Goal: Task Accomplishment & Management: Use online tool/utility

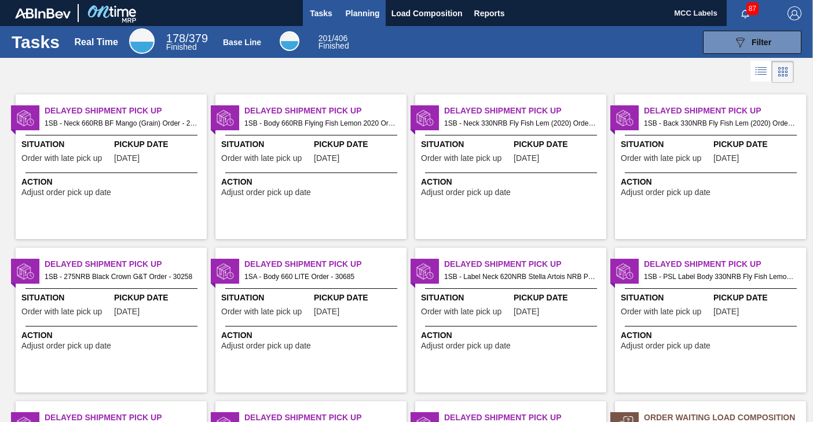
click at [365, 13] on span "Planning" at bounding box center [363, 13] width 34 height 14
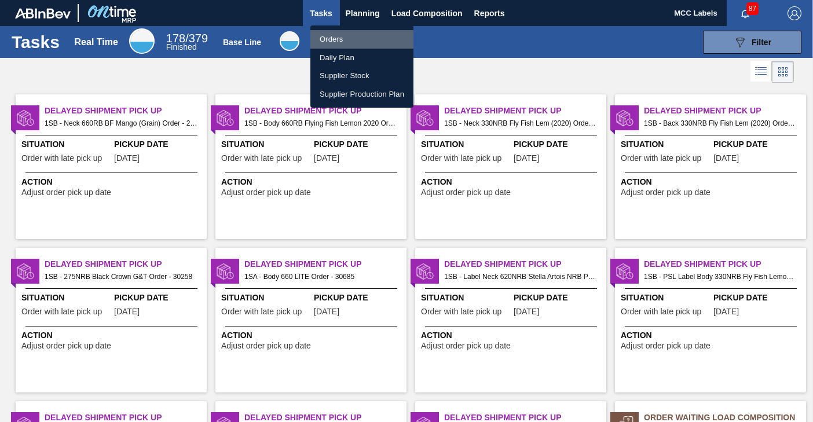
click at [324, 42] on li "Orders" at bounding box center [361, 39] width 103 height 19
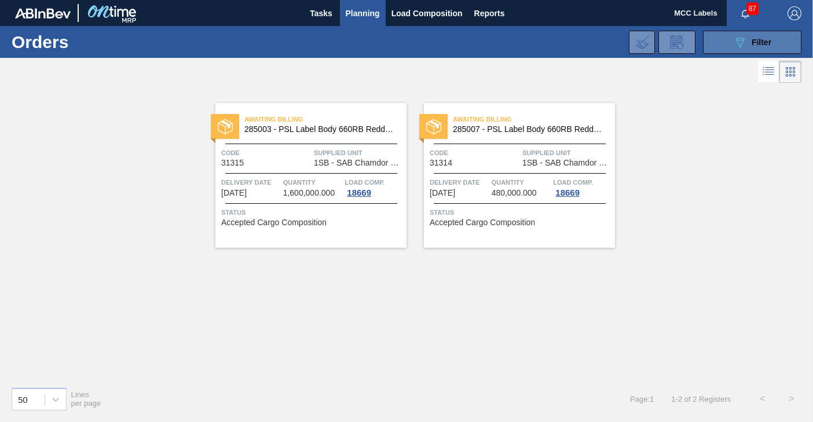
click at [730, 39] on button "089F7B8B-B2A5-4AFE-B5C0-19BA573D28AC Filter" at bounding box center [752, 42] width 98 height 23
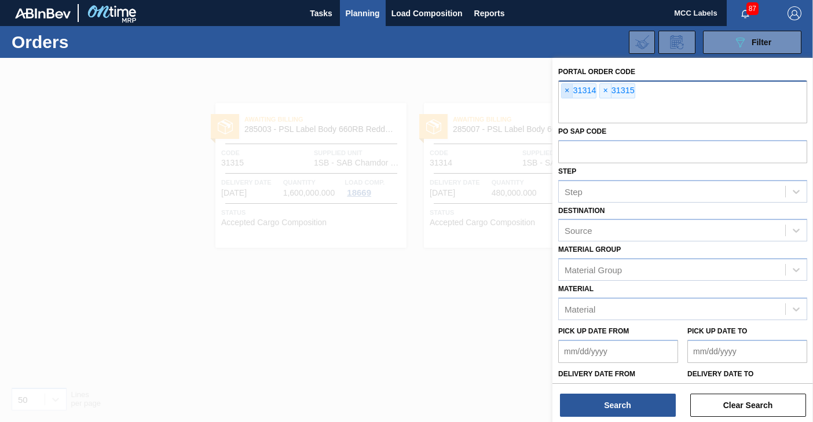
click at [564, 91] on span "×" at bounding box center [567, 91] width 11 height 14
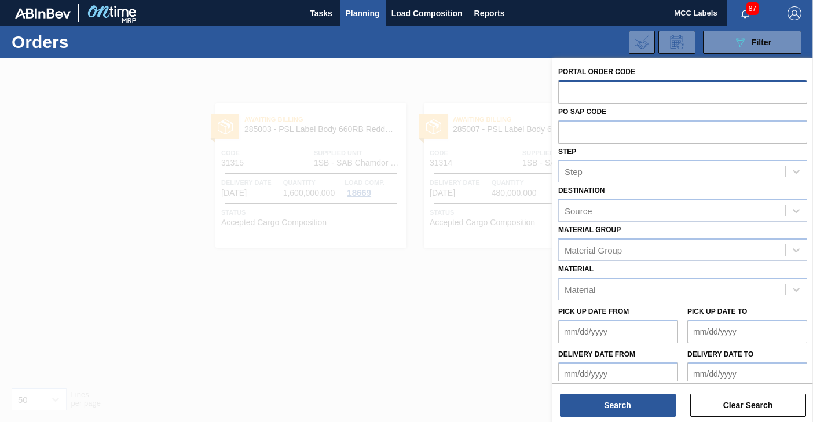
click at [564, 91] on input "text" at bounding box center [682, 91] width 249 height 22
type input "31313"
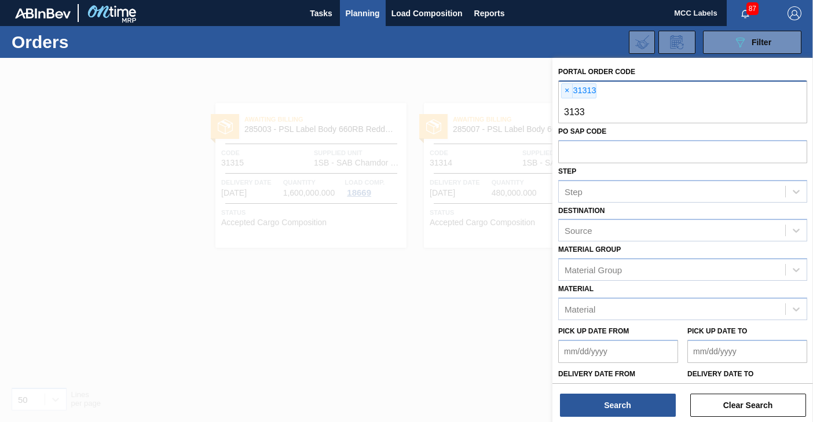
type input "31337"
type input "31338"
type input "31339"
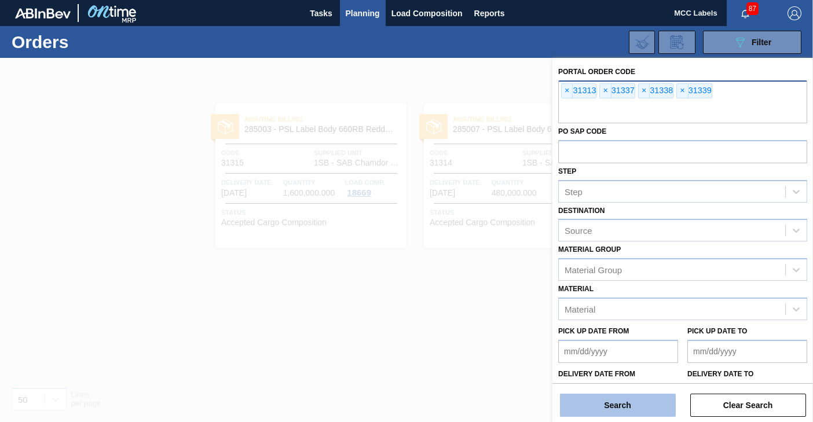
click at [614, 404] on button "Search" at bounding box center [618, 405] width 116 height 23
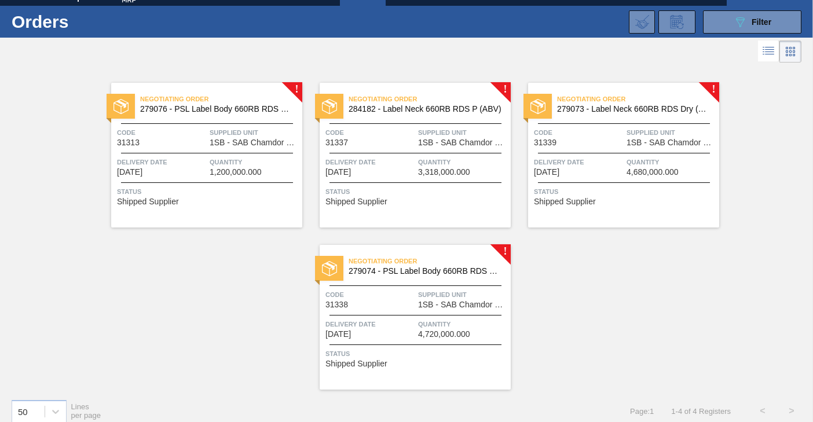
scroll to position [31, 0]
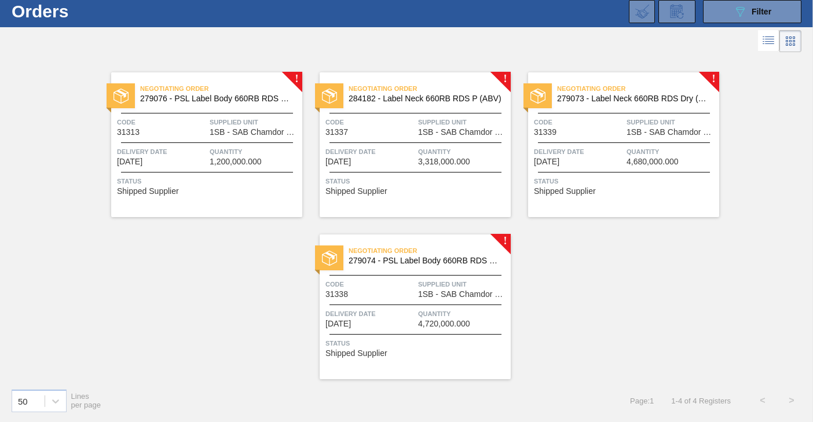
click at [204, 146] on span "Delivery Date" at bounding box center [162, 152] width 90 height 12
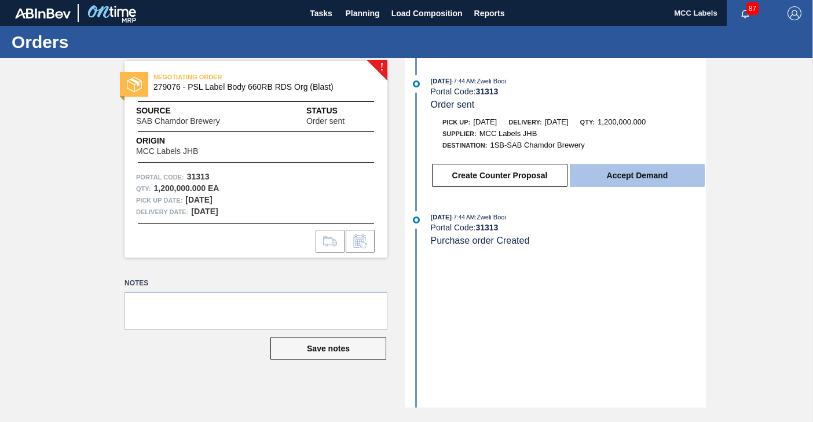
click at [627, 171] on button "Accept Demand" at bounding box center [637, 175] width 135 height 23
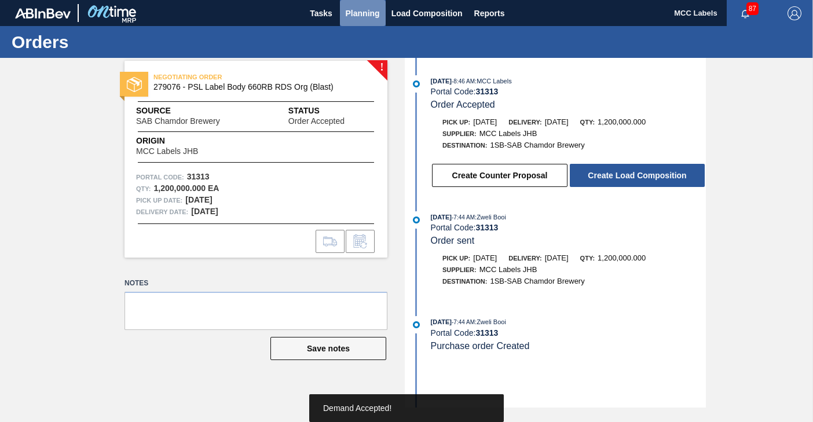
drag, startPoint x: 356, startPoint y: 12, endPoint x: 323, endPoint y: 30, distance: 37.9
click at [354, 12] on span "Planning" at bounding box center [363, 13] width 34 height 14
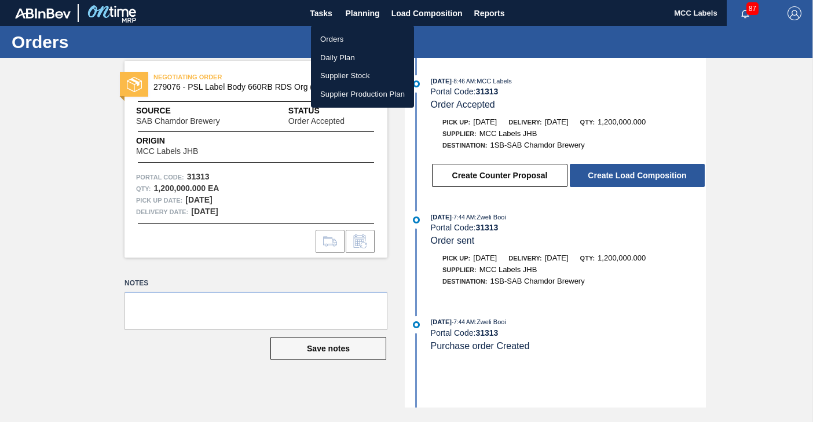
click at [334, 34] on li "Orders" at bounding box center [362, 39] width 103 height 19
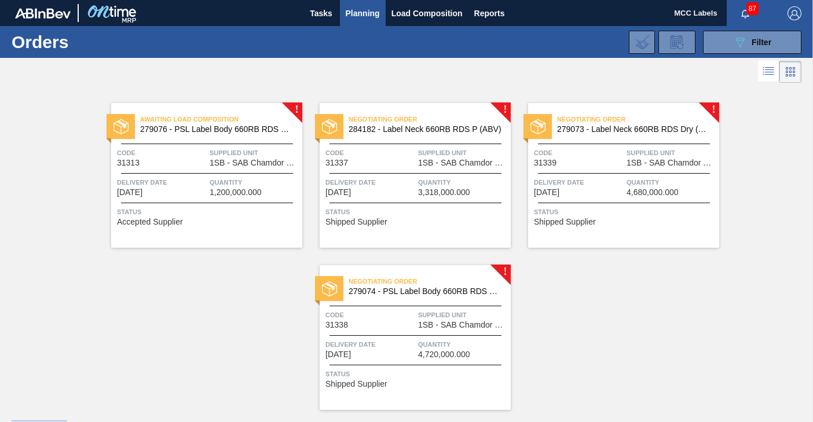
click at [420, 169] on div "Negotiating Order 284182 - Label Neck 660RB RDS P (ABV) Code 31337 Supplied Uni…" at bounding box center [415, 175] width 191 height 145
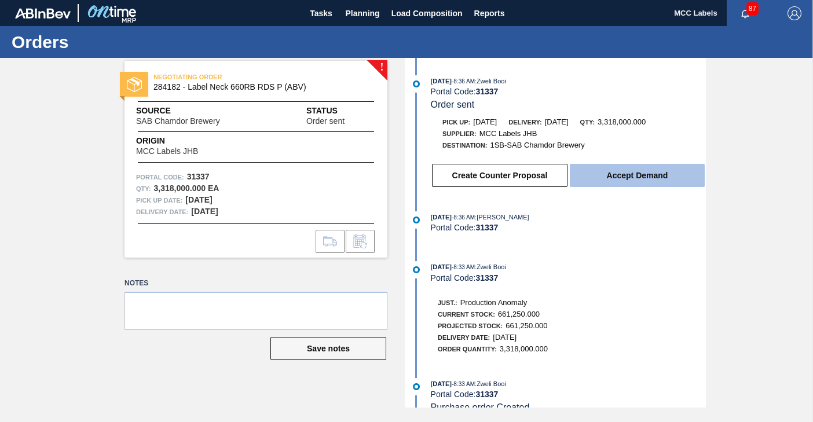
click at [610, 174] on button "Accept Demand" at bounding box center [637, 175] width 135 height 23
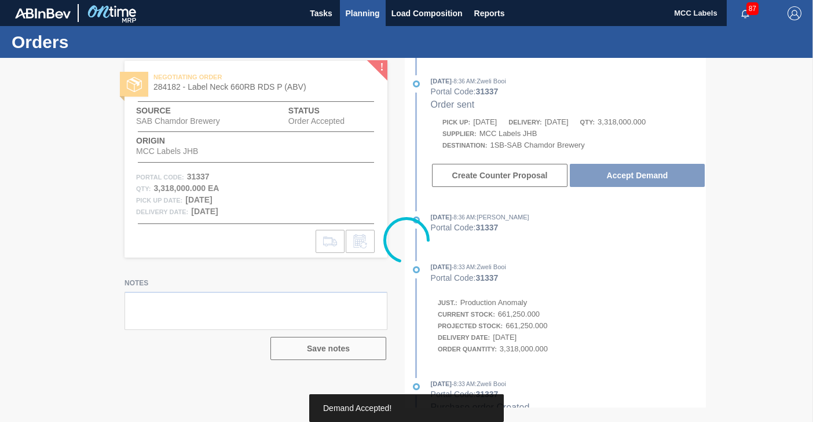
click at [358, 17] on span "Planning" at bounding box center [363, 13] width 34 height 14
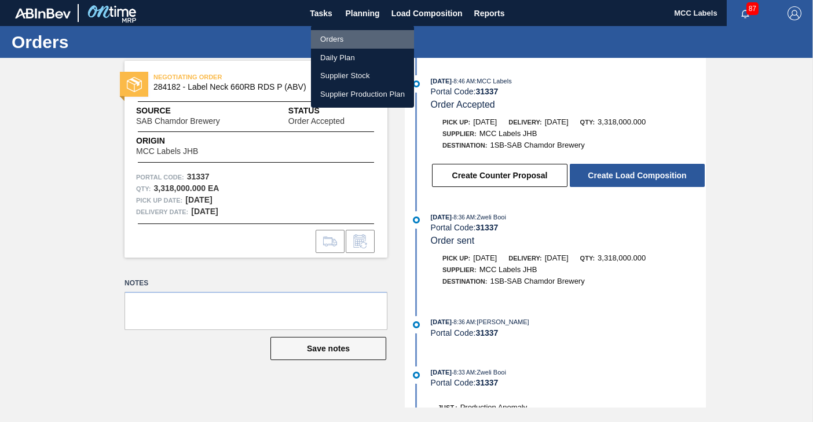
drag, startPoint x: 325, startPoint y: 39, endPoint x: 340, endPoint y: 67, distance: 31.9
click at [326, 39] on li "Orders" at bounding box center [362, 39] width 103 height 19
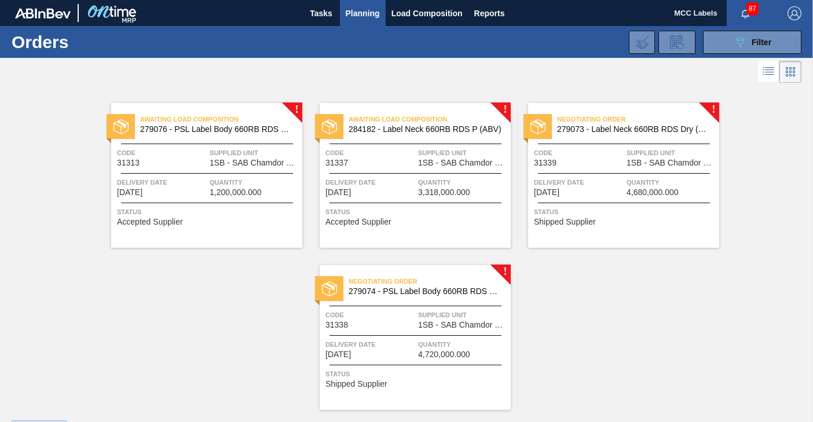
click at [589, 169] on div "Negotiating Order 279073 - Label Neck 660RB RDS Dry (Blast) Code 31339 Supplied…" at bounding box center [623, 175] width 191 height 145
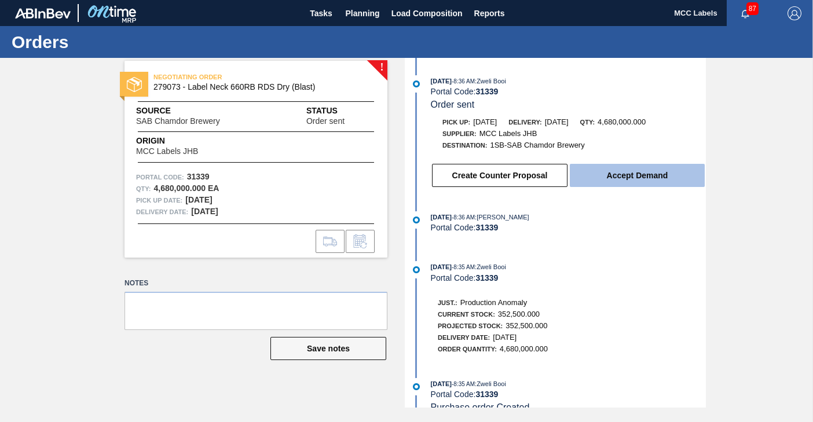
click at [627, 171] on button "Accept Demand" at bounding box center [637, 175] width 135 height 23
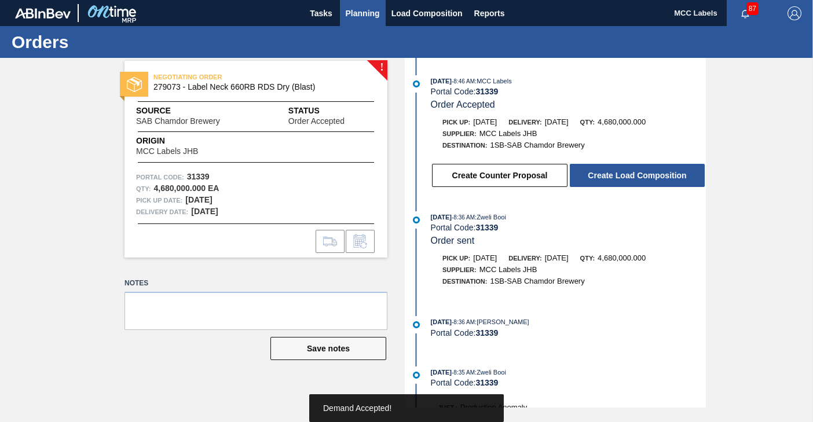
click at [360, 12] on span "Planning" at bounding box center [363, 13] width 34 height 14
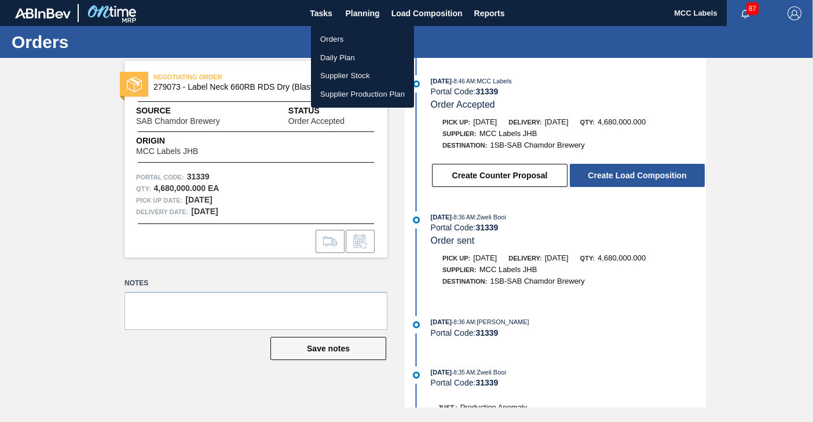
click at [322, 37] on li "Orders" at bounding box center [362, 39] width 103 height 19
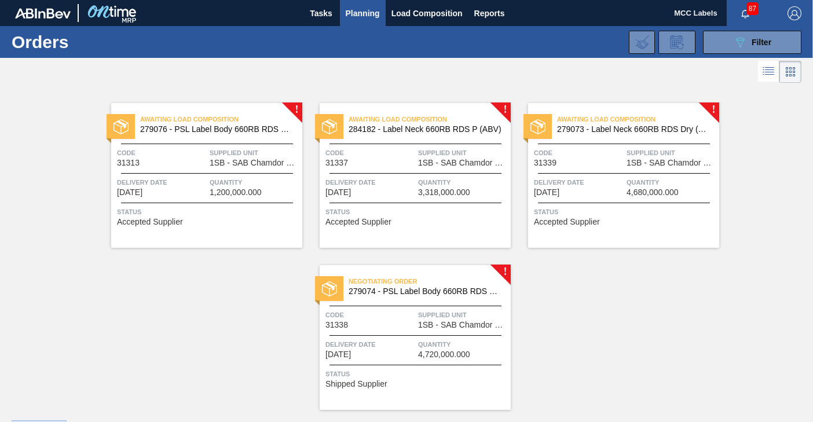
click at [445, 346] on span "Quantity" at bounding box center [463, 345] width 90 height 12
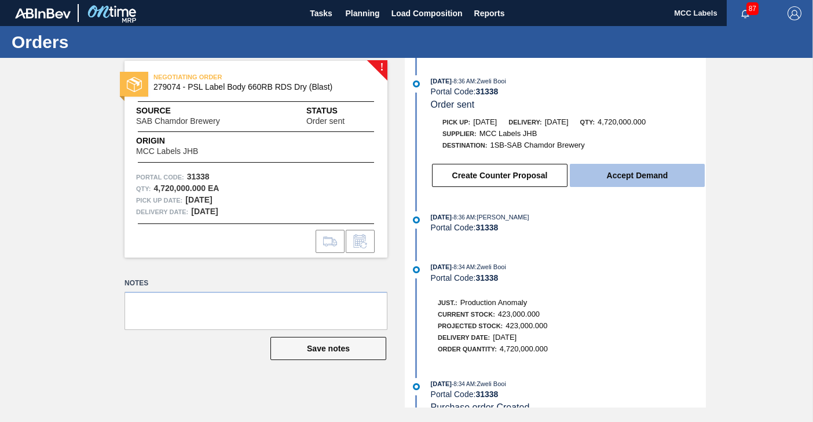
click at [595, 168] on button "Accept Demand" at bounding box center [637, 175] width 135 height 23
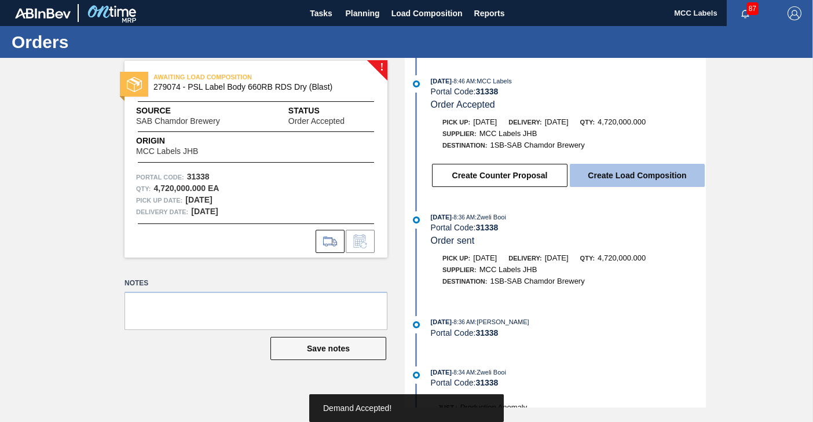
click at [613, 180] on button "Create Load Composition" at bounding box center [637, 175] width 135 height 23
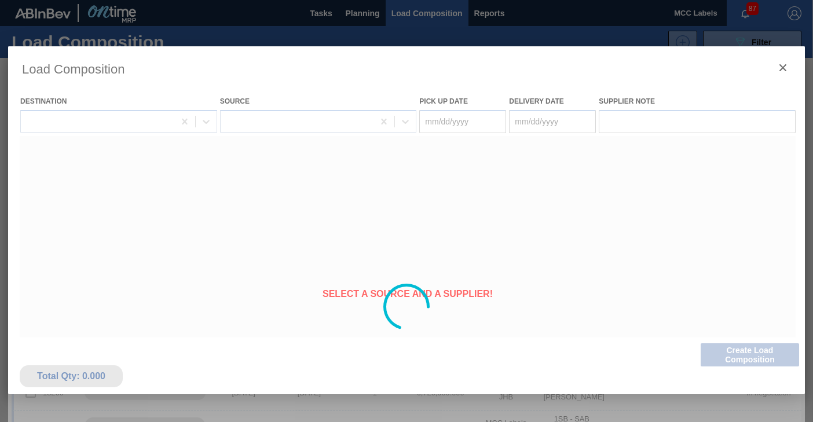
type Date "09/16/2025"
type Date "09/17/2025"
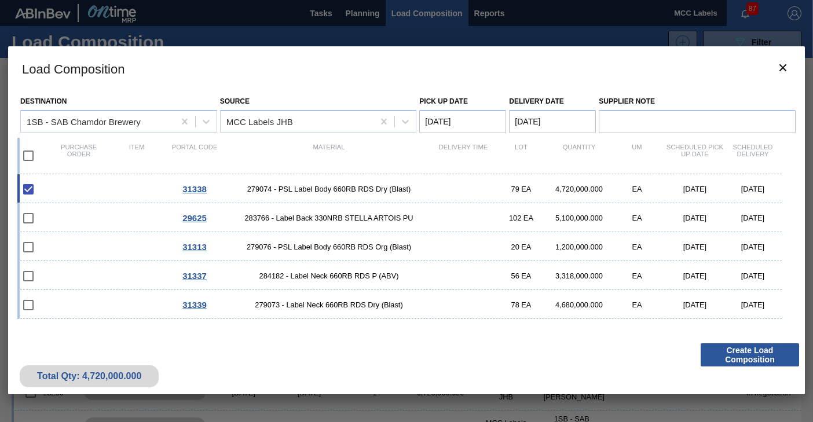
click at [28, 154] on input "checkbox" at bounding box center [28, 156] width 24 height 24
checkbox input "true"
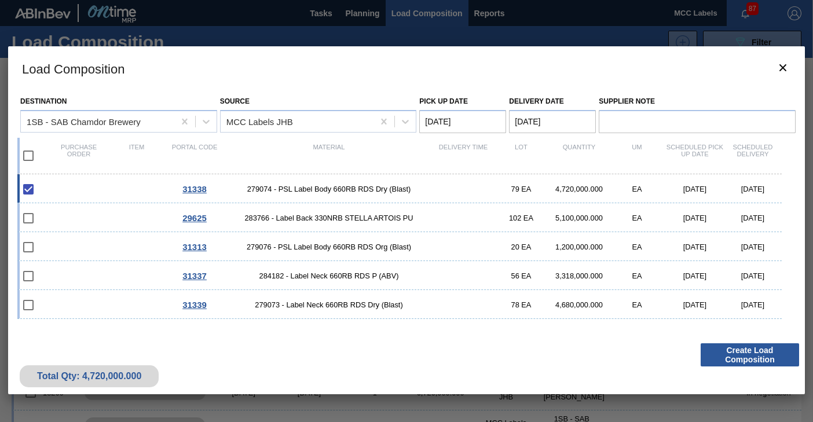
checkbox input "true"
drag, startPoint x: 65, startPoint y: 216, endPoint x: 76, endPoint y: 219, distance: 11.4
click at [66, 216] on div "29625 283766 - Label Back 330NRB STELLA ARTOIS PU 102 EA 5,100,000.000 EA 07/03…" at bounding box center [399, 217] width 764 height 29
checkbox input "false"
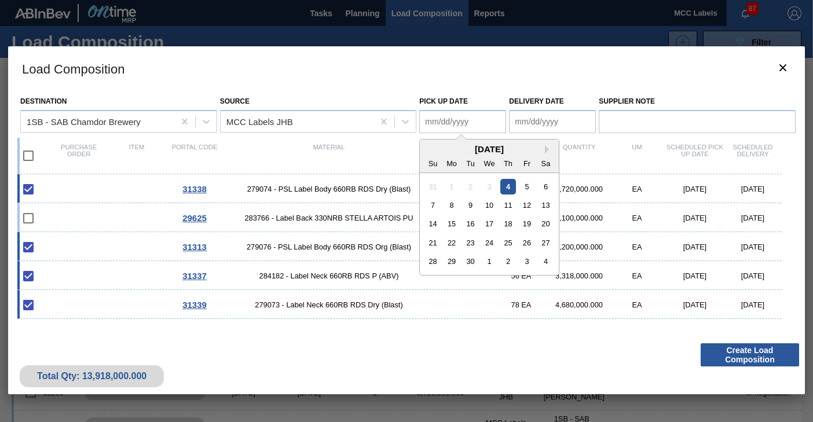
click at [480, 124] on Date "Pick up Date" at bounding box center [462, 121] width 87 height 23
click at [490, 221] on div "17" at bounding box center [490, 224] width 16 height 16
click at [459, 122] on Date "09/17/2025" at bounding box center [462, 121] width 87 height 23
click at [525, 186] on div "5" at bounding box center [527, 186] width 16 height 16
type Date "09/05/2025"
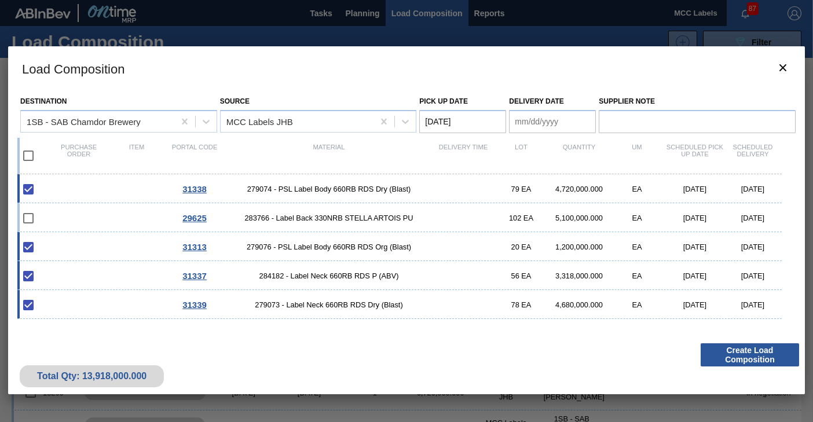
click at [537, 119] on Date "Delivery Date" at bounding box center [552, 121] width 87 height 23
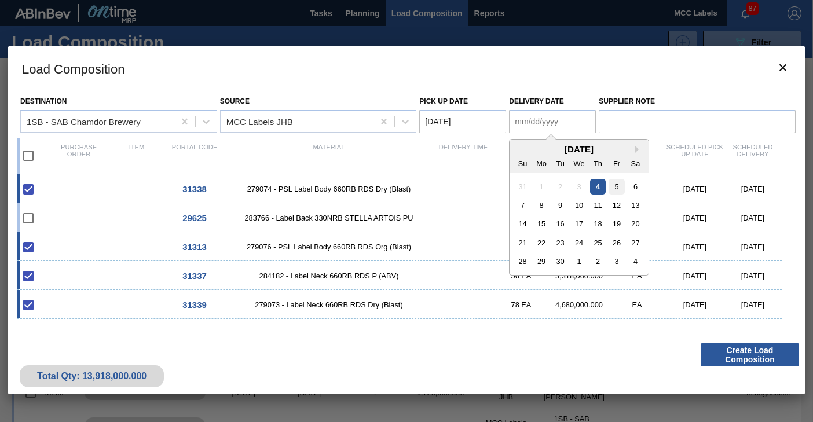
click at [617, 184] on div "5" at bounding box center [617, 186] width 16 height 16
type Date "09/05/2025"
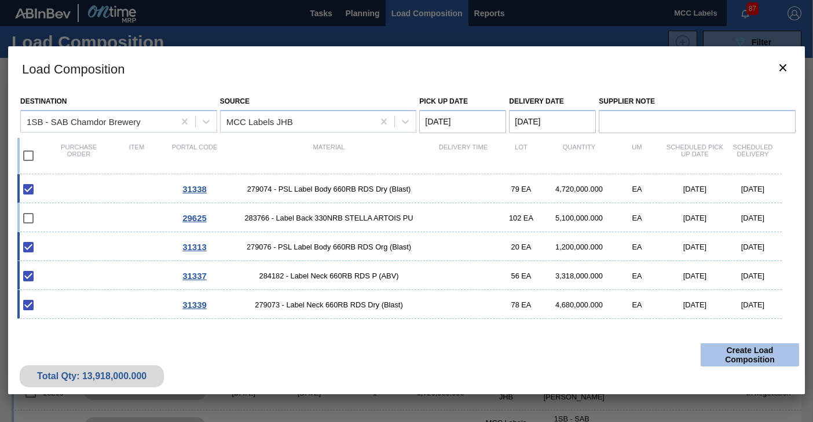
click at [724, 356] on button "Create Load Composition" at bounding box center [750, 354] width 98 height 23
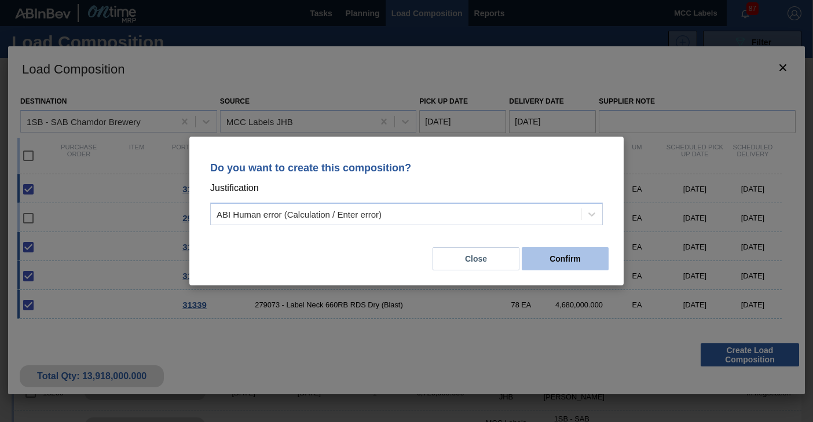
click at [543, 254] on button "Confirm" at bounding box center [565, 258] width 87 height 23
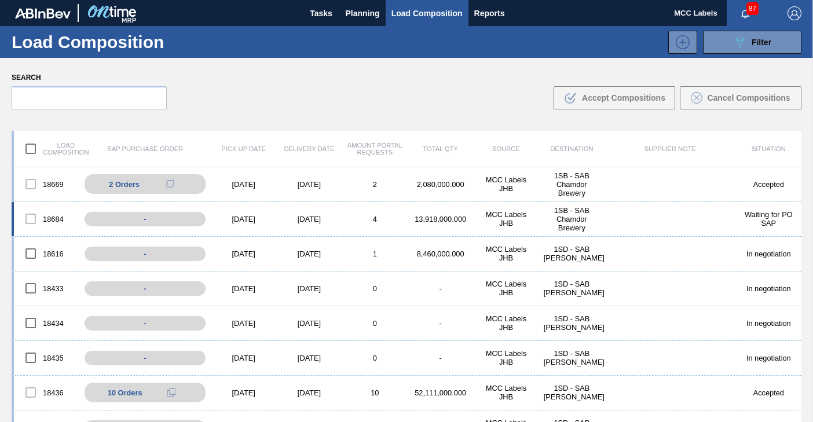
click at [278, 227] on div "18684 - 09/05/2025 09/05/2025 4 13,918,000.000 MCC Labels JHB 1SB - SAB Chamdor…" at bounding box center [407, 219] width 790 height 35
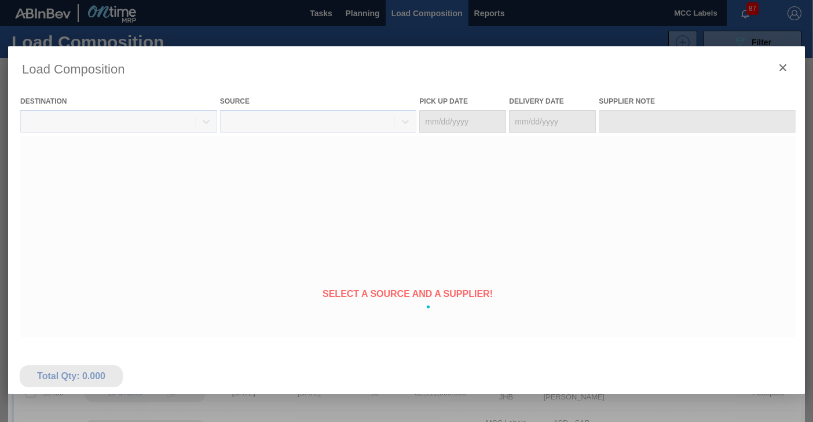
type Date "09/05/2025"
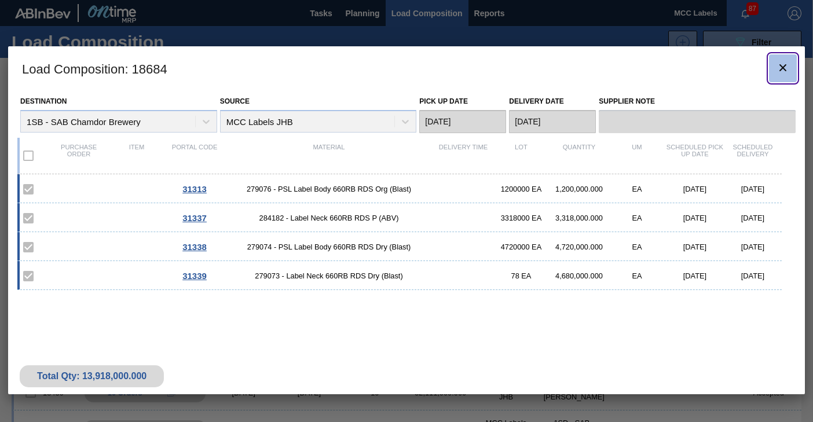
click at [782, 68] on icon "botão de ícone" at bounding box center [783, 68] width 14 height 14
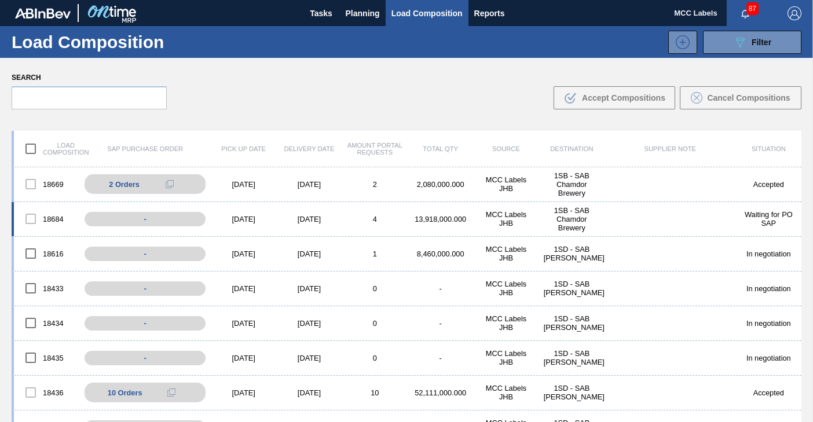
click at [397, 215] on div "4" at bounding box center [374, 219] width 65 height 9
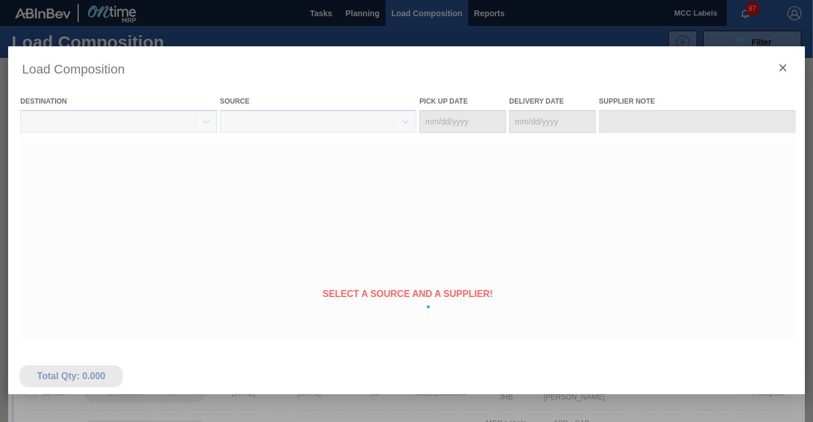
type Date "09/05/2025"
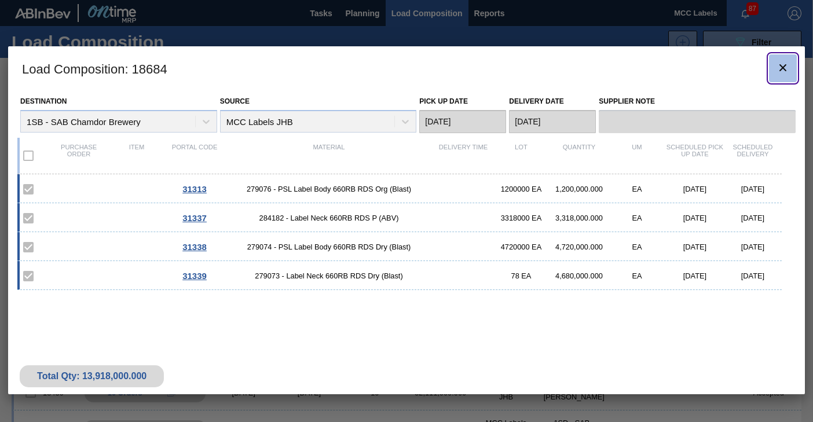
click at [786, 63] on icon "botão de ícone" at bounding box center [783, 68] width 14 height 14
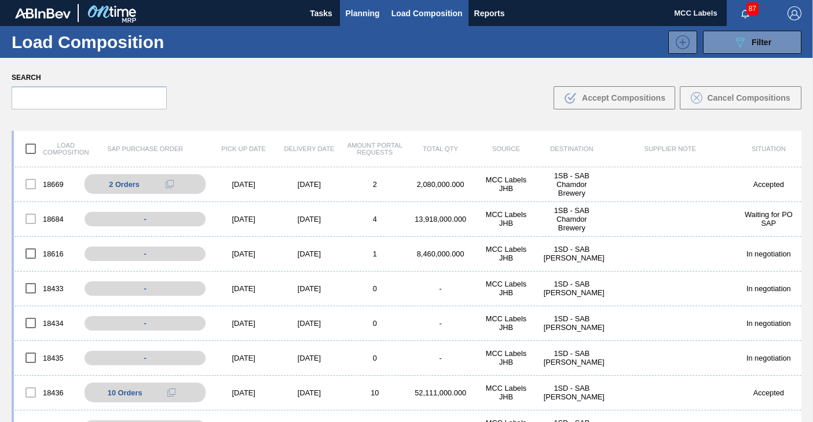
click at [360, 12] on span "Planning" at bounding box center [363, 13] width 34 height 14
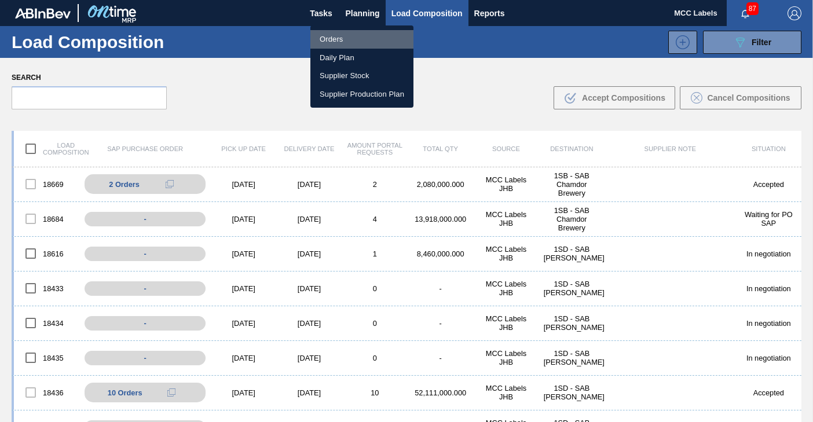
click at [340, 36] on li "Orders" at bounding box center [361, 39] width 103 height 19
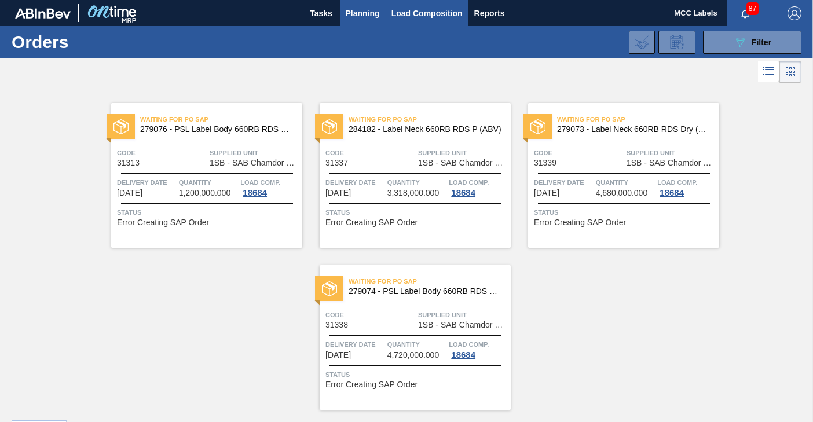
click at [414, 17] on span "Load Composition" at bounding box center [426, 13] width 71 height 14
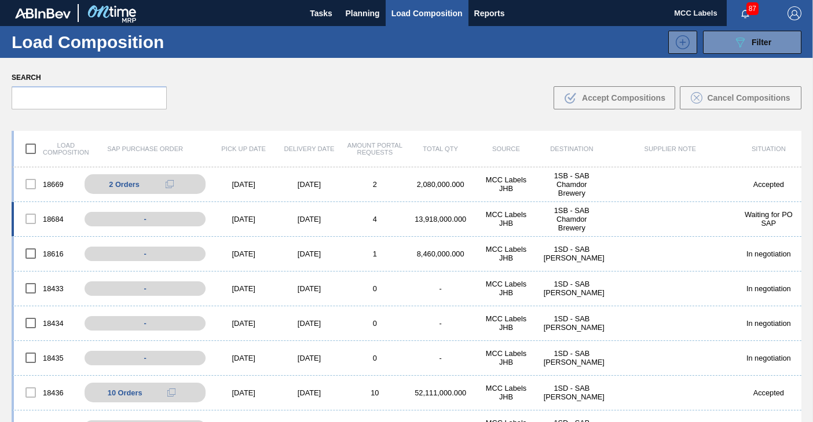
click at [421, 219] on div "13,918,000.000" at bounding box center [440, 219] width 65 height 9
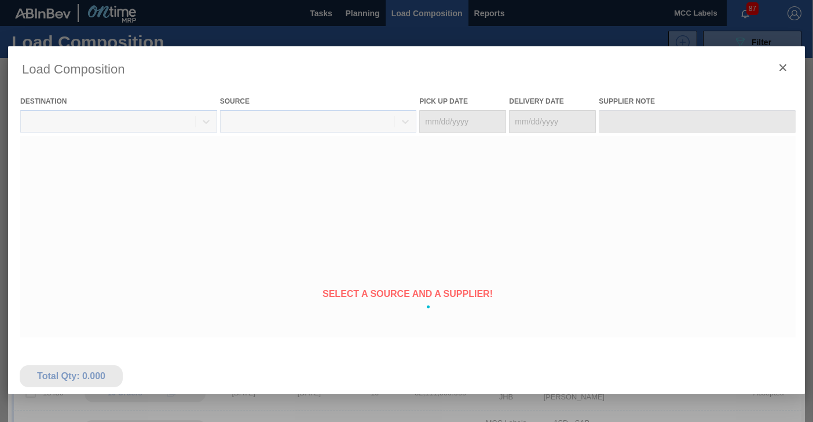
type Date "09/05/2025"
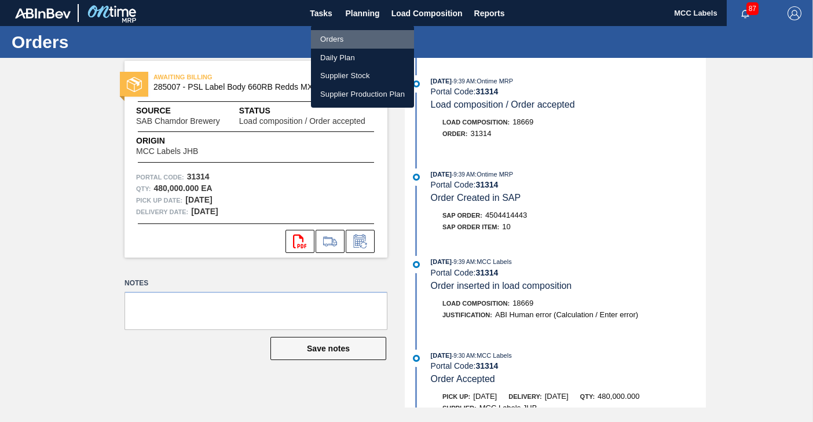
click at [333, 36] on li "Orders" at bounding box center [362, 39] width 103 height 19
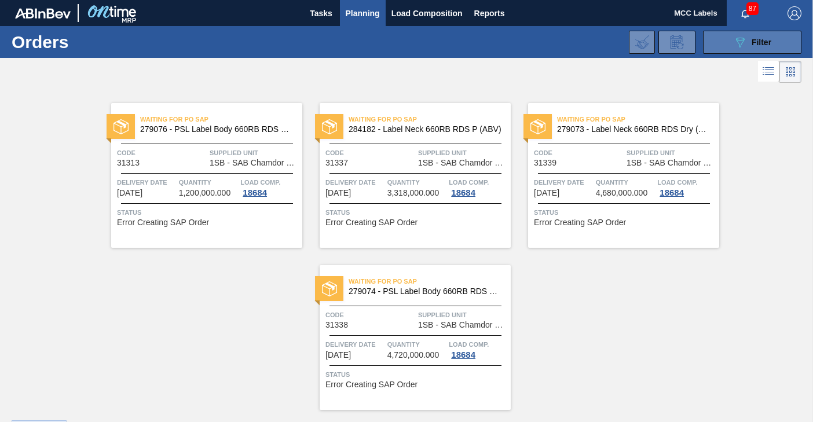
click at [733, 37] on icon "089F7B8B-B2A5-4AFE-B5C0-19BA573D28AC" at bounding box center [740, 42] width 14 height 14
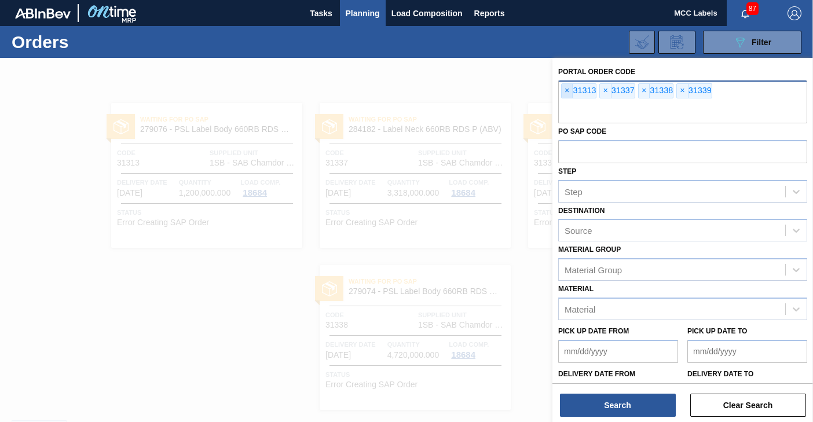
click at [563, 89] on span "×" at bounding box center [567, 91] width 11 height 14
click at [563, 101] on input "text" at bounding box center [682, 112] width 249 height 22
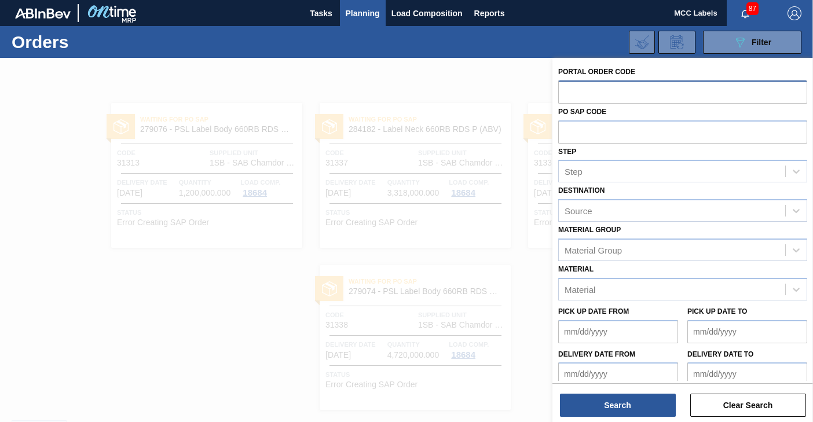
click at [566, 92] on input "text" at bounding box center [682, 91] width 249 height 22
click at [573, 137] on input "text" at bounding box center [682, 131] width 249 height 22
click at [564, 129] on input "text" at bounding box center [682, 131] width 249 height 22
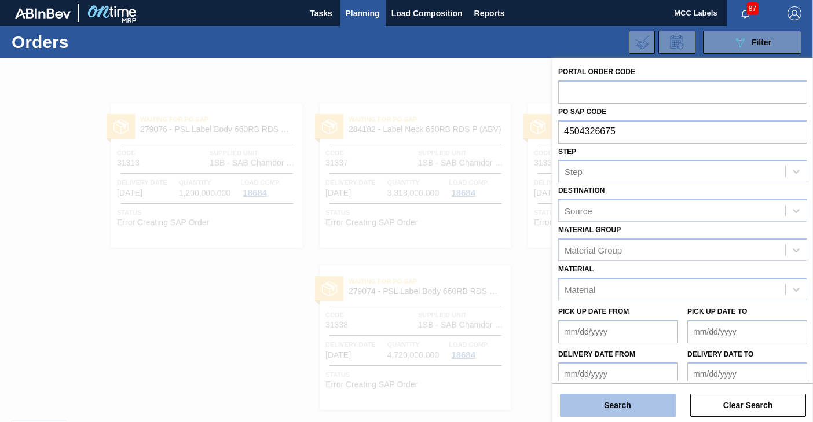
type input "4504326675"
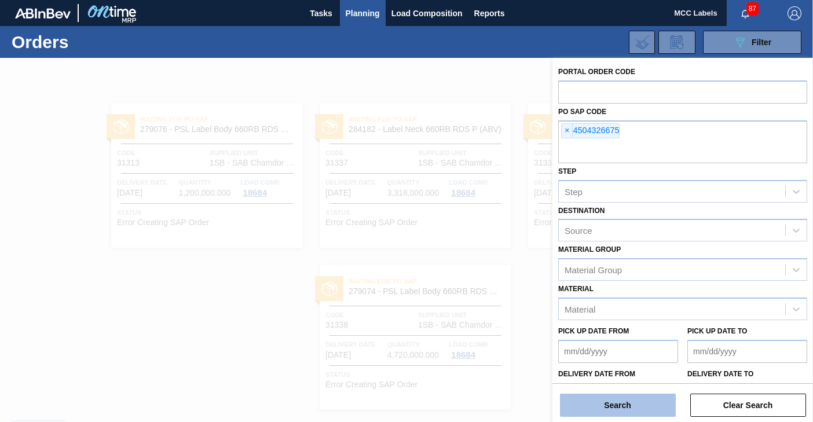
click at [597, 397] on button "Search" at bounding box center [618, 405] width 116 height 23
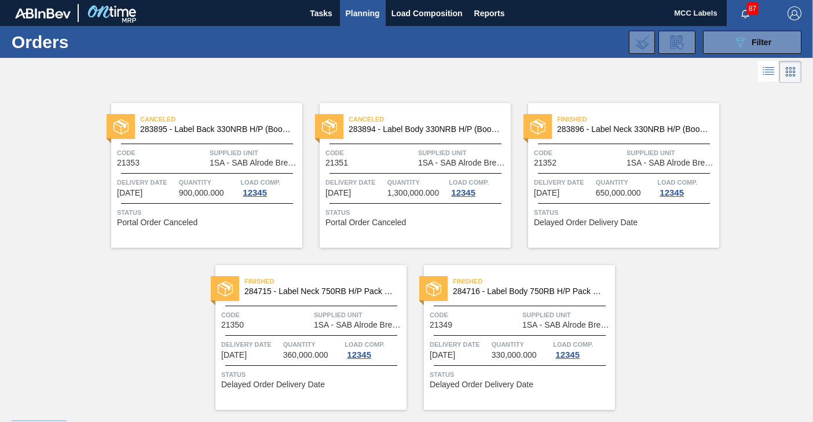
click at [206, 170] on div "Canceled 283895 - Label Back 330NRB H/P (Booster2) Code 21353 Supplied Unit 1SA…" at bounding box center [206, 175] width 191 height 145
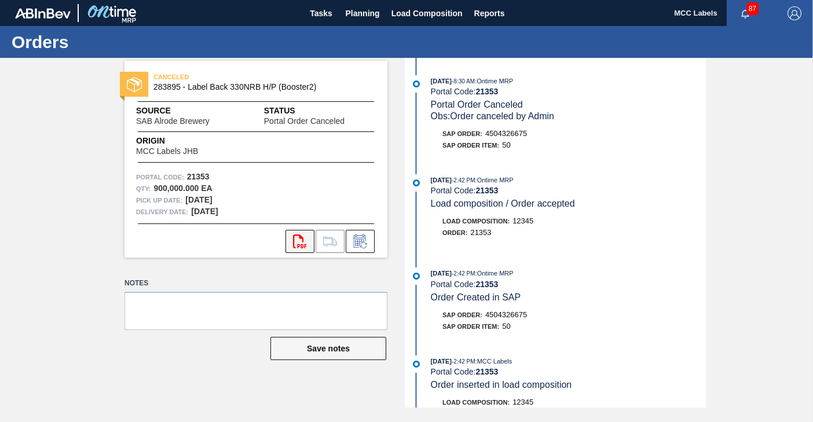
click at [302, 238] on icon at bounding box center [299, 242] width 13 height 14
